Goal: Task Accomplishment & Management: Complete application form

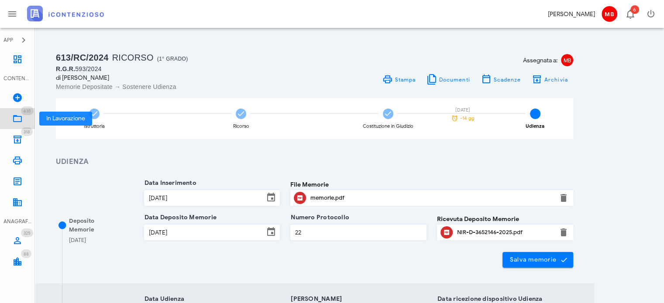
click at [20, 116] on icon at bounding box center [17, 118] width 10 height 10
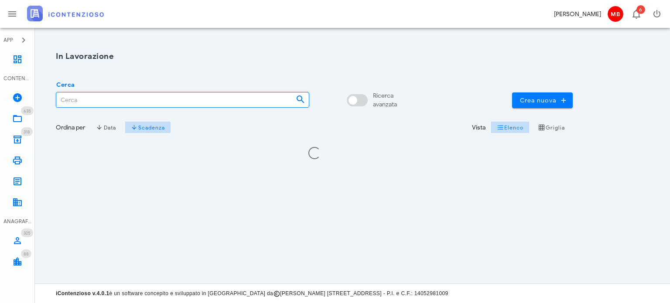
click at [89, 101] on input "Cerca" at bounding box center [172, 100] width 233 height 15
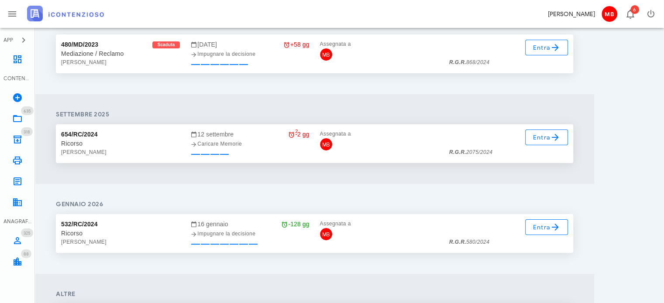
scroll to position [175, 0]
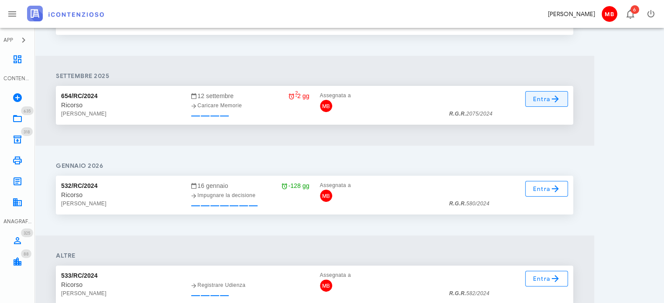
type input "federico"
click at [556, 97] on icon at bounding box center [555, 99] width 10 height 10
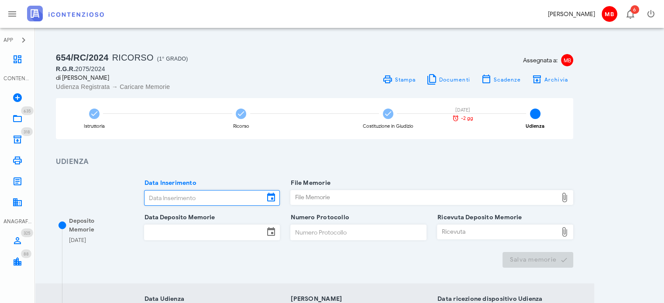
click at [209, 194] on input "Data Inserimento" at bounding box center [204, 198] width 120 height 15
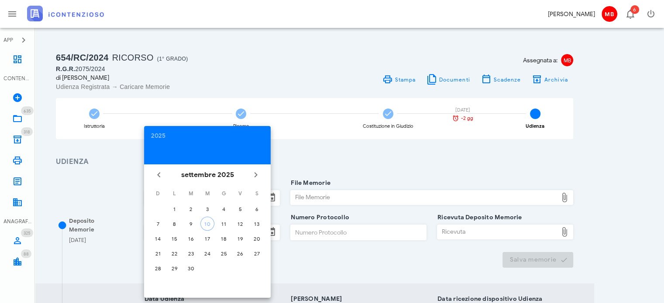
click at [215, 225] on td "10" at bounding box center [207, 224] width 16 height 14
click at [201, 225] on div "10" at bounding box center [207, 224] width 13 height 7
type input "[DATE]"
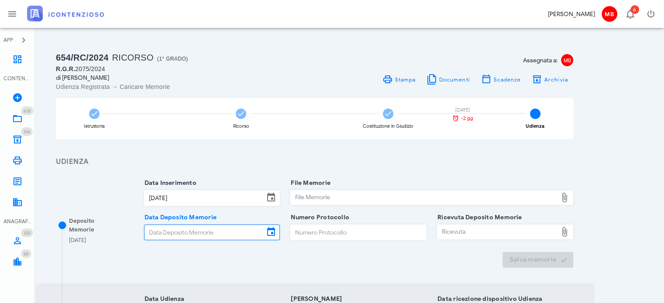
click at [201, 225] on input "Data Deposito Memorie" at bounding box center [204, 232] width 120 height 15
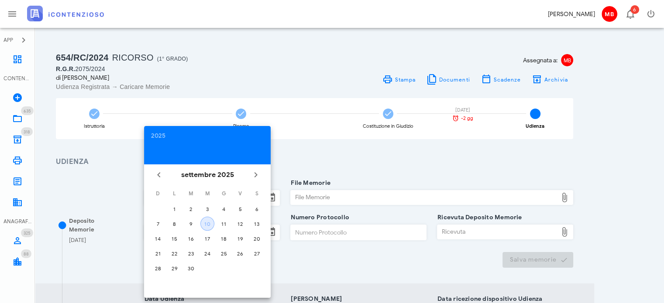
click at [201, 225] on div "10" at bounding box center [207, 224] width 13 height 7
type input "[DATE]"
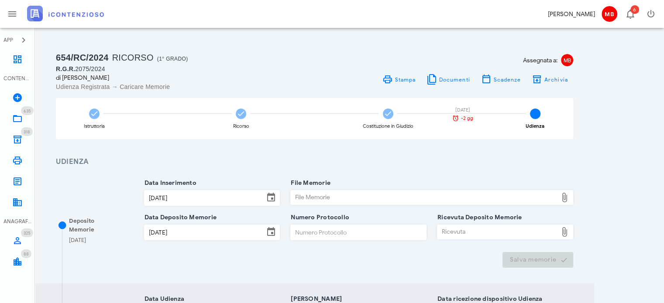
click at [298, 234] on input "Numero Protocollo" at bounding box center [358, 232] width 135 height 15
type input "33"
click at [322, 200] on div "File Memorie" at bounding box center [424, 198] width 267 height 14
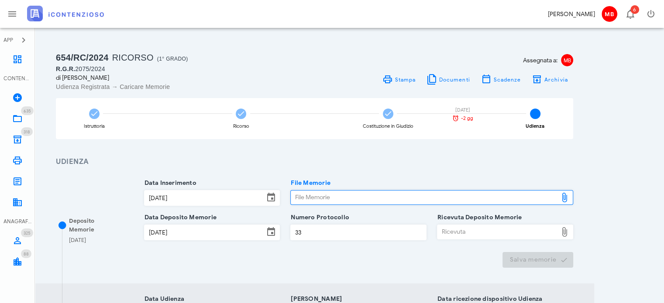
type input "C:\fakepath\memorie.pdf"
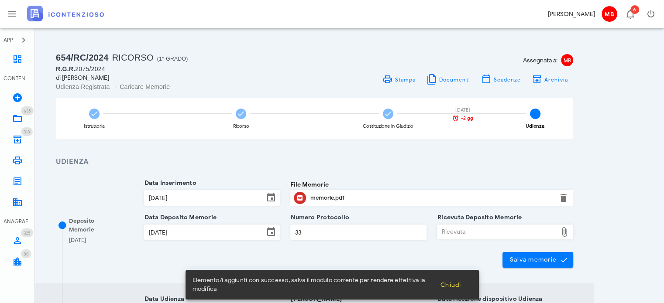
click at [462, 225] on div "Ricevuta Deposito Memorie Ricevuta" at bounding box center [505, 232] width 136 height 15
click at [462, 227] on div "Ricevuta" at bounding box center [497, 232] width 120 height 14
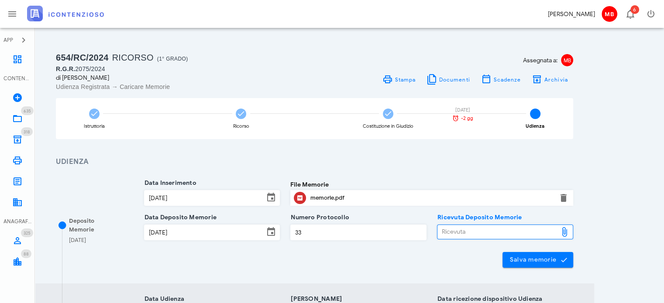
type input "C:\fakepath\NIR_D-3652468-2025.pdf"
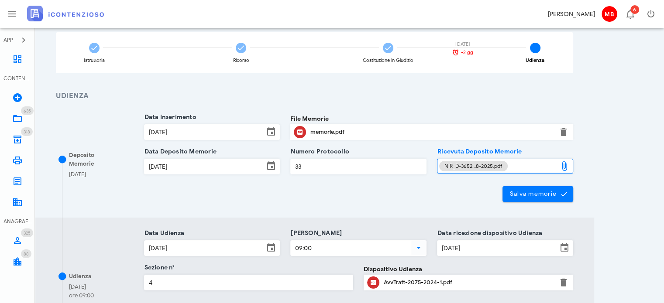
scroll to position [131, 0]
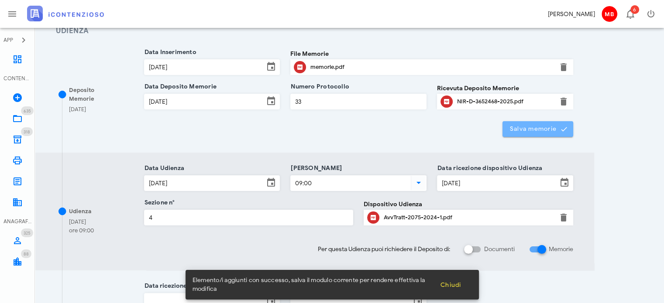
click at [533, 123] on button "Salva memorie" at bounding box center [537, 129] width 71 height 16
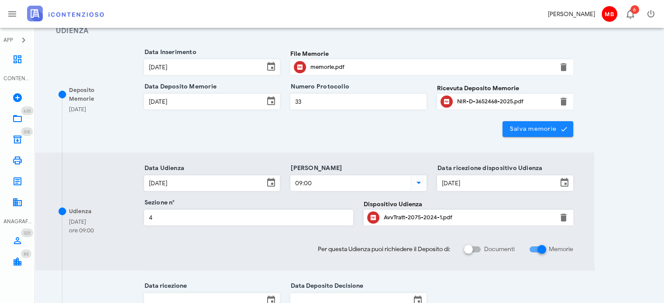
scroll to position [321, 0]
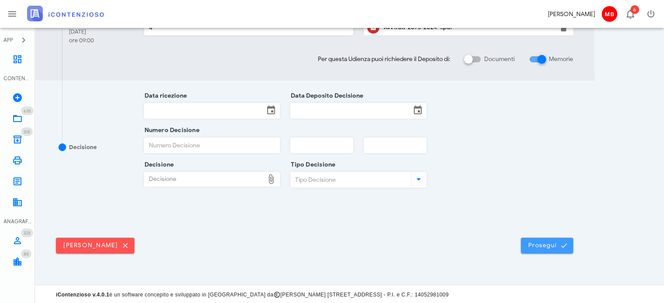
click at [526, 244] on button "Prosegui" at bounding box center [547, 246] width 52 height 16
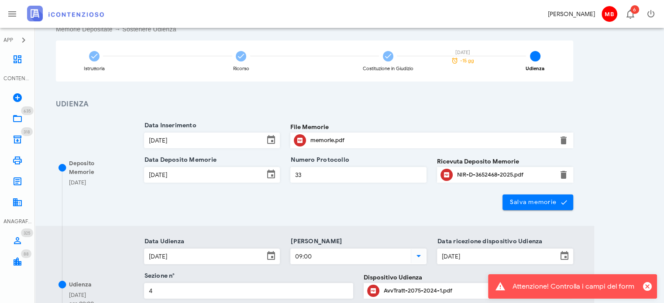
scroll to position [175, 0]
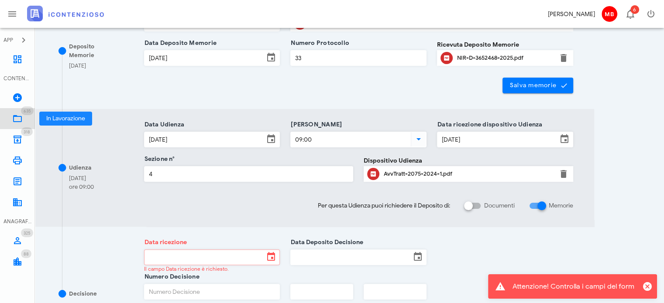
click at [21, 118] on icon at bounding box center [17, 118] width 10 height 10
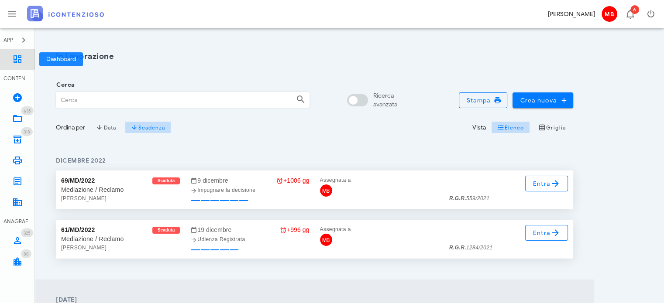
drag, startPoint x: 21, startPoint y: 59, endPoint x: 34, endPoint y: 68, distance: 15.9
click at [20, 59] on icon at bounding box center [17, 59] width 10 height 10
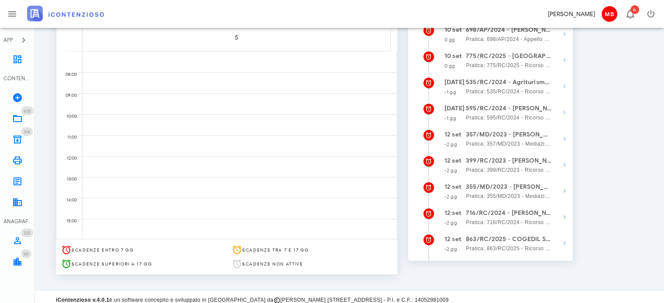
scroll to position [149, 0]
